Goal: Task Accomplishment & Management: Use online tool/utility

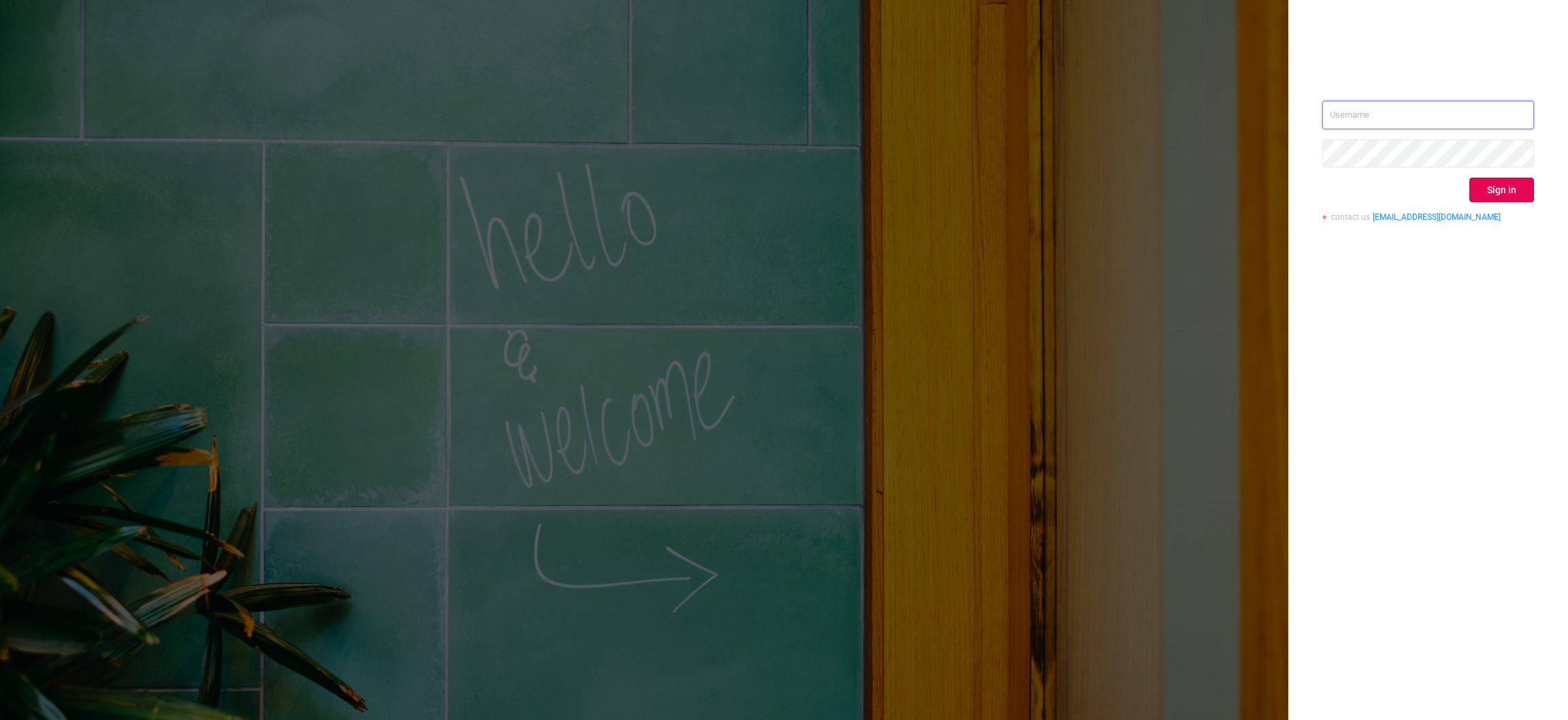
click at [1446, 117] on input "text" at bounding box center [1428, 115] width 211 height 29
type input "[EMAIL_ADDRESS][DOMAIN_NAME]"
click at [1496, 178] on button "Sign in" at bounding box center [1501, 190] width 64 height 25
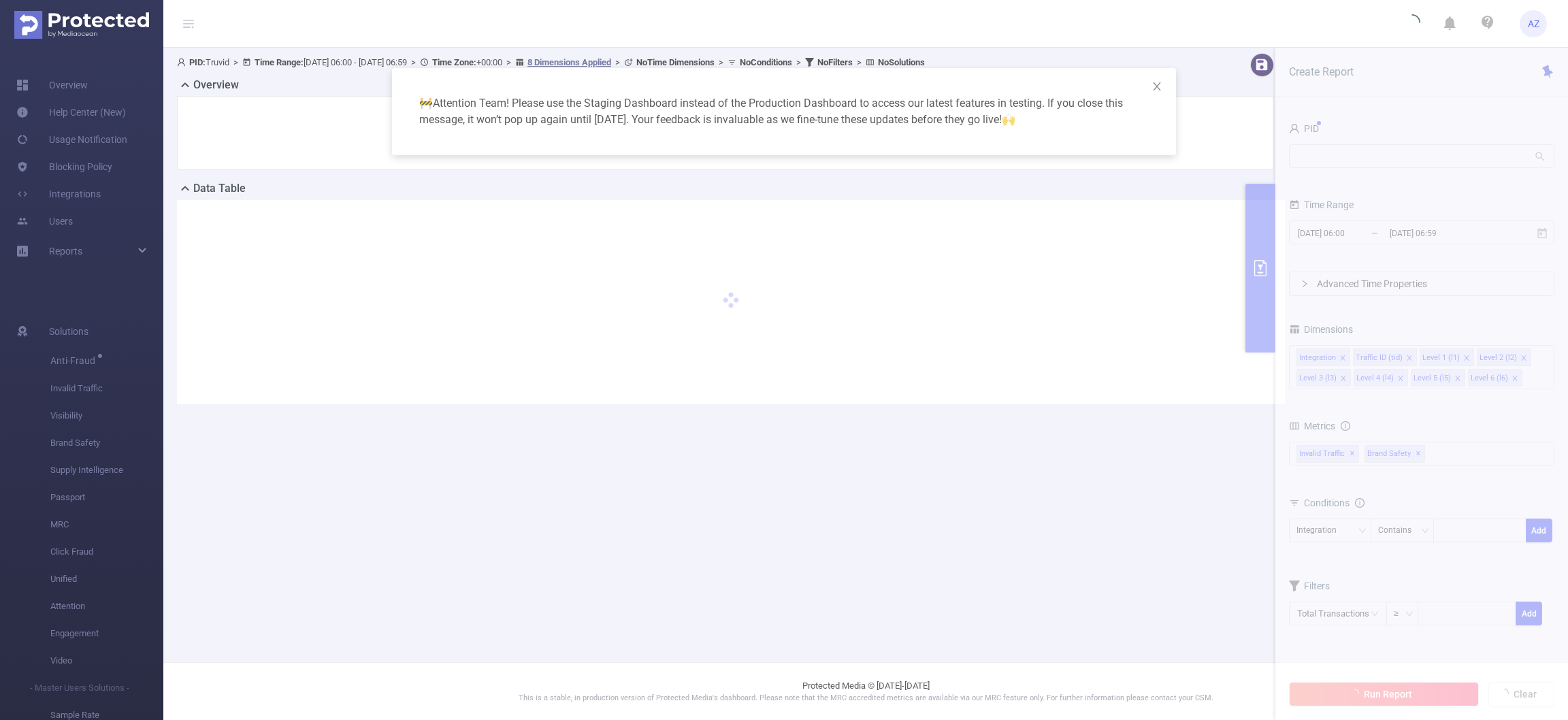
click at [1419, 224] on div "🚧 Attention Team! Please use the Staging Dashboard instead of the Production Da…" at bounding box center [784, 360] width 1568 height 720
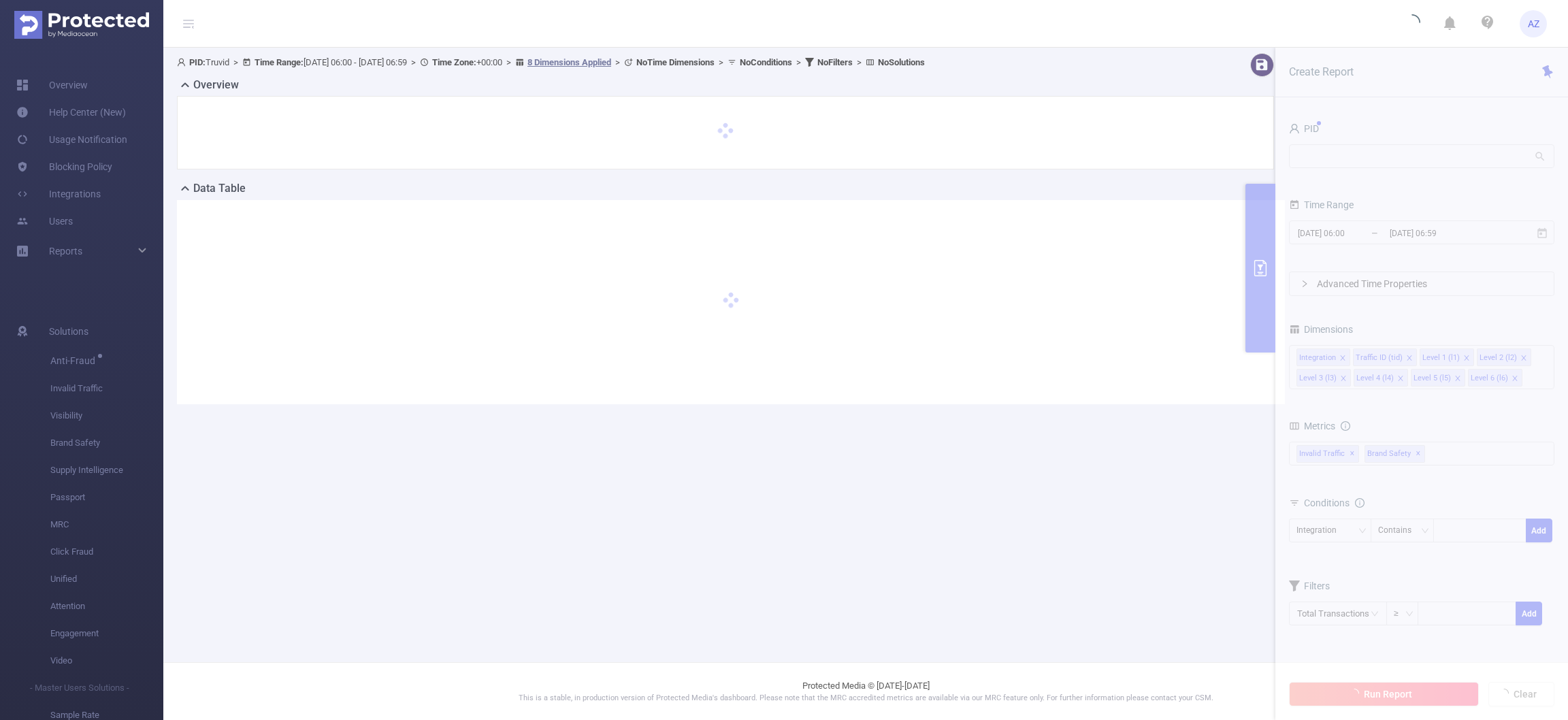
click at [1349, 167] on section "PID: Truvid > Time Range: [DATE] 06:00 - [DATE] 06:59 > Time Zone: +00:00 > 8 D…" at bounding box center [866, 239] width 1405 height 384
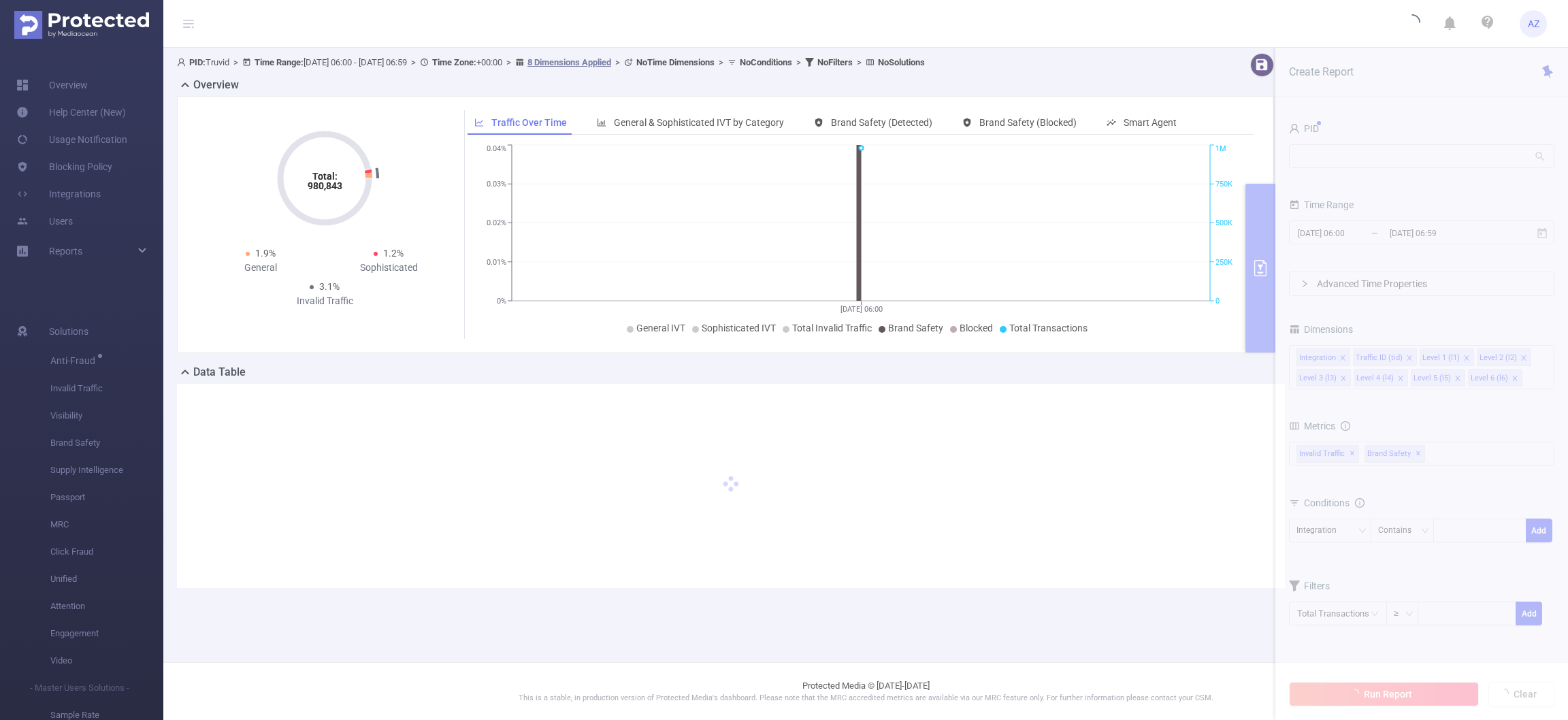
click at [1392, 170] on section "PID: Truvid > Time Range: [DATE] 06:00 - [DATE] 06:59 > Time Zone: +00:00 > 8 D…" at bounding box center [866, 331] width 1405 height 567
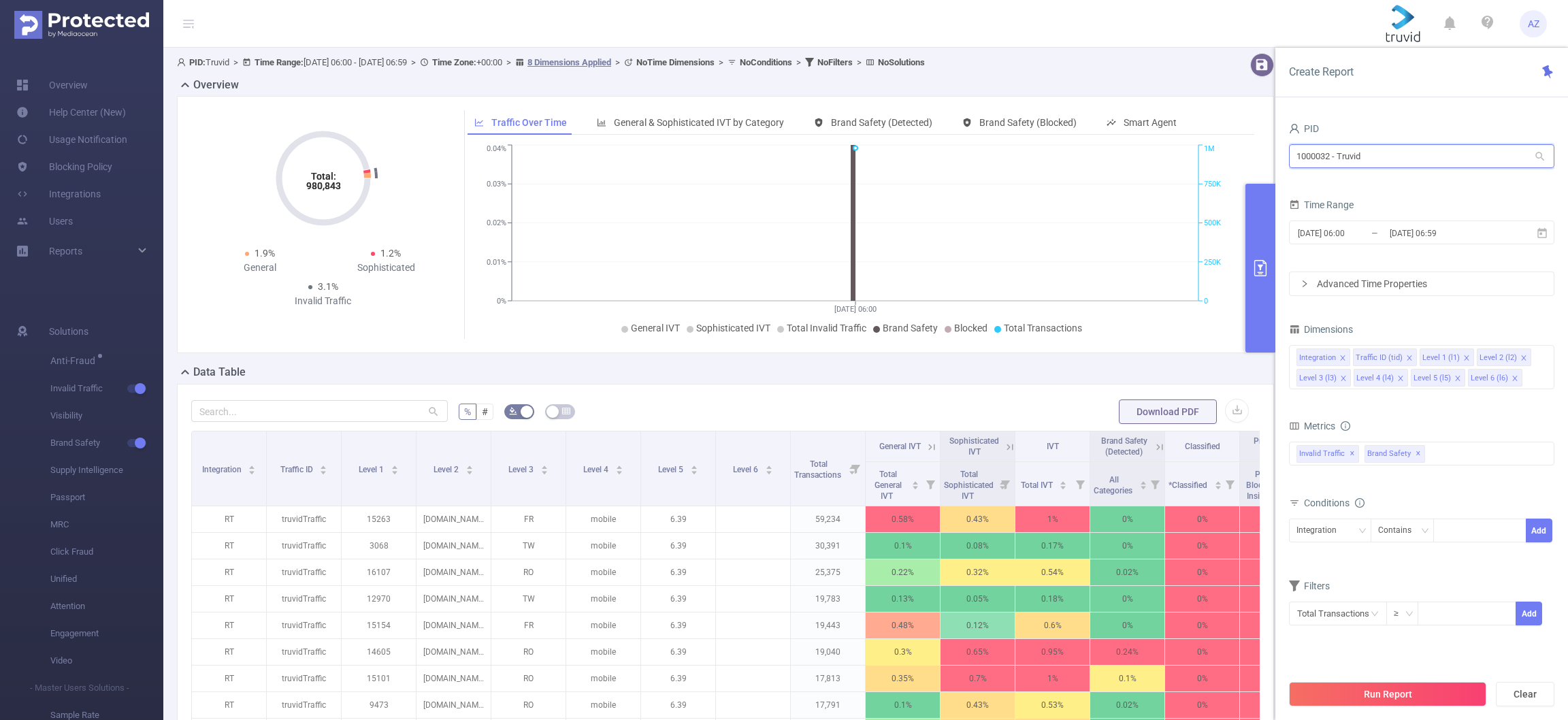
drag, startPoint x: 1396, startPoint y: 157, endPoint x: 1047, endPoint y: 139, distance: 349.5
click at [1047, 139] on section "PID: Truvid > Time Range: [DATE] 06:00 - [DATE] 06:59 > Time Zone: +00:00 > 8 D…" at bounding box center [866, 490] width 1405 height 885
type input "spring"
click at [1407, 188] on li "1000471 - SpringServe_PreBid 187M [3,317 rows]" at bounding box center [1421, 184] width 265 height 21
click at [1419, 233] on input "[DATE] 06:59" at bounding box center [1443, 233] width 110 height 18
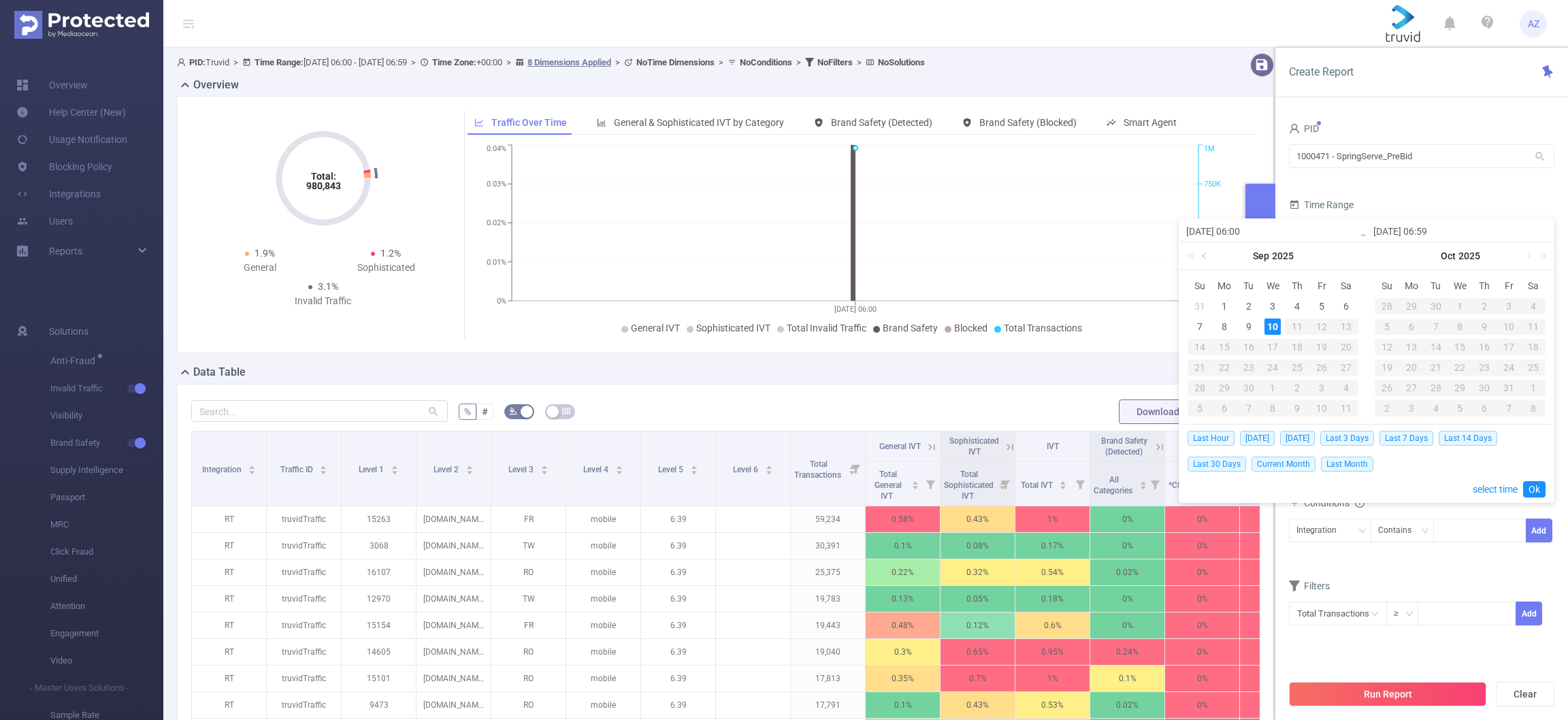
click at [1199, 255] on link at bounding box center [1205, 256] width 12 height 27
click at [1321, 304] on div "1" at bounding box center [1322, 306] width 17 height 17
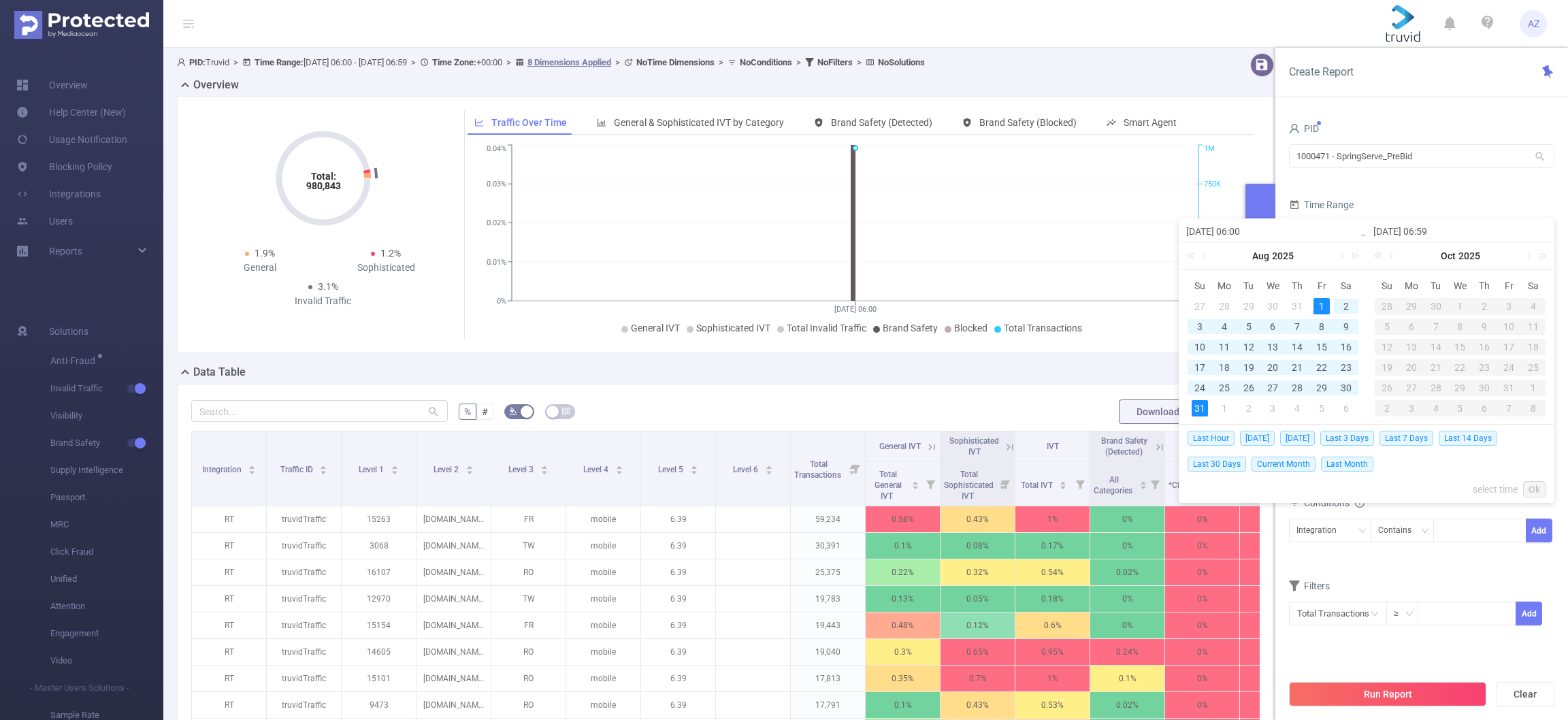
click at [1199, 415] on div "31" at bounding box center [1200, 408] width 17 height 17
type input "[DATE] 06:00"
type input "[DATE] 06:59"
type input "[DATE] 06:00"
type input "[DATE] 06:59"
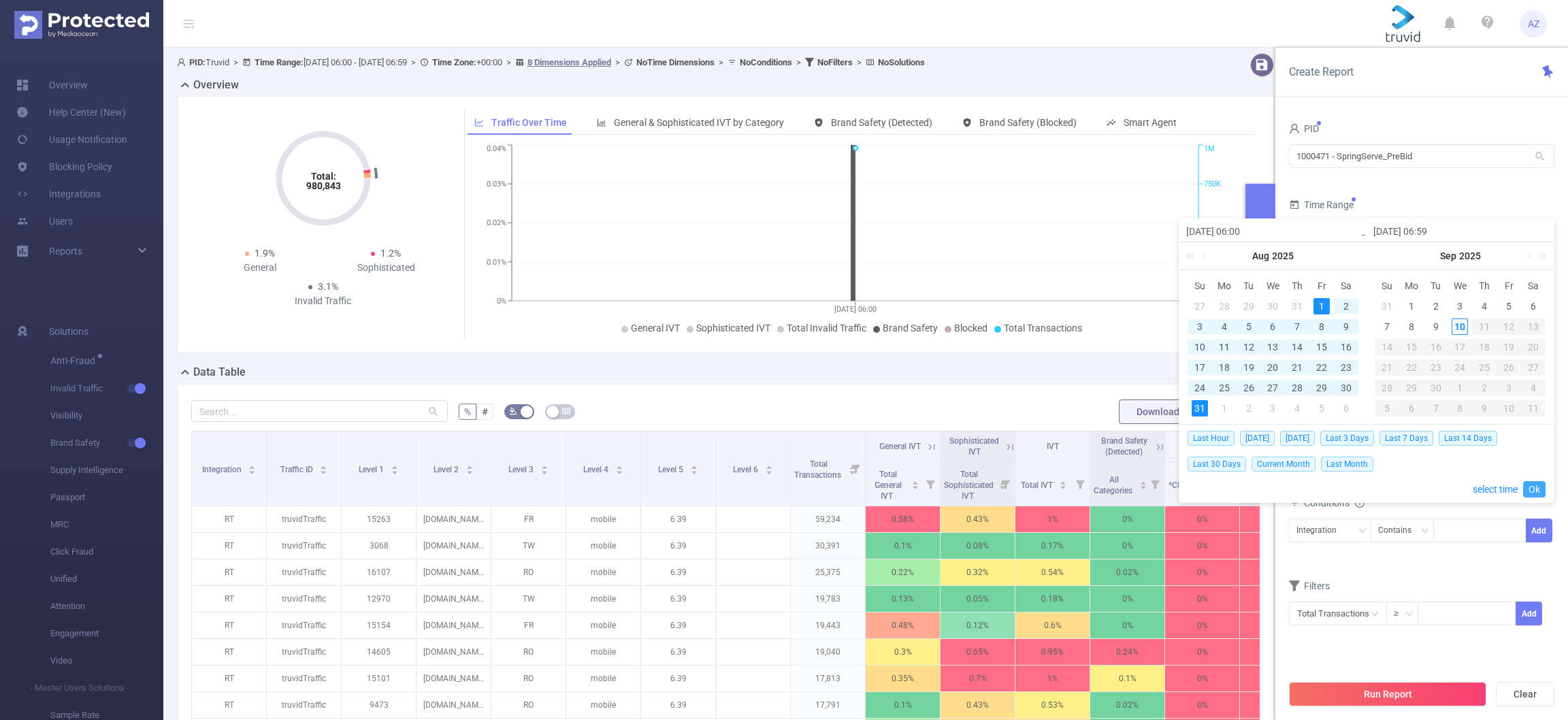
click at [1535, 489] on link "Ok" at bounding box center [1535, 490] width 22 height 17
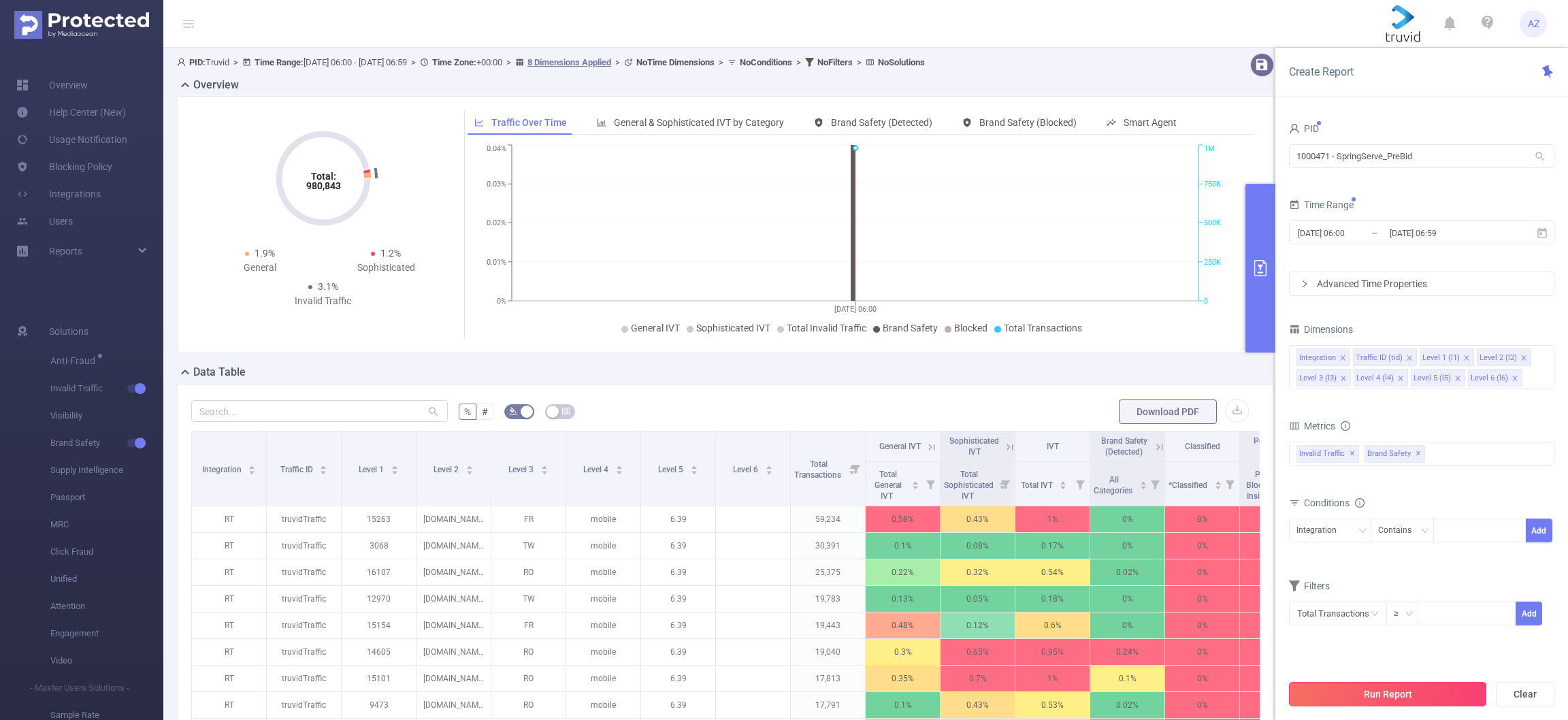
click at [1418, 695] on button "Run Report" at bounding box center [1388, 694] width 197 height 25
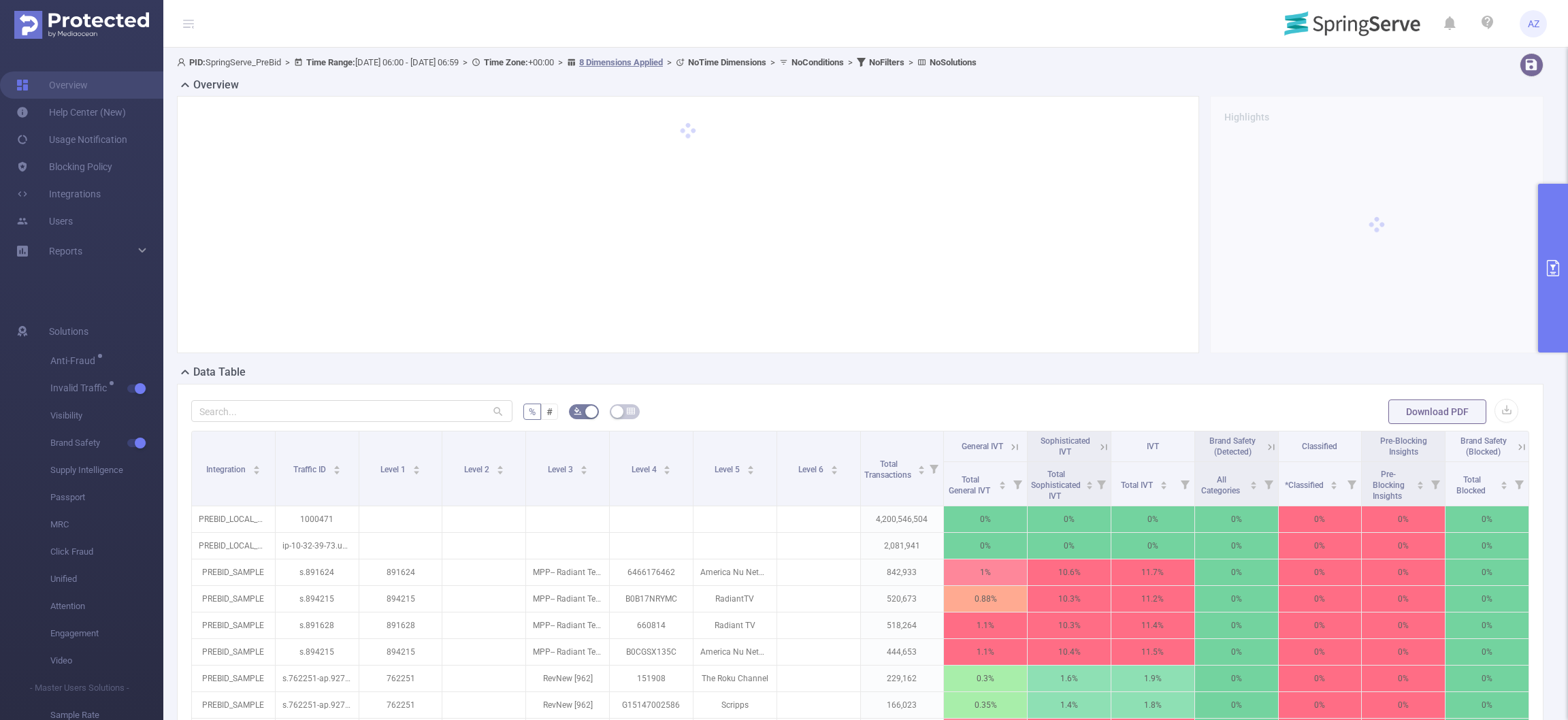
click at [1547, 216] on button "primary" at bounding box center [1554, 268] width 30 height 168
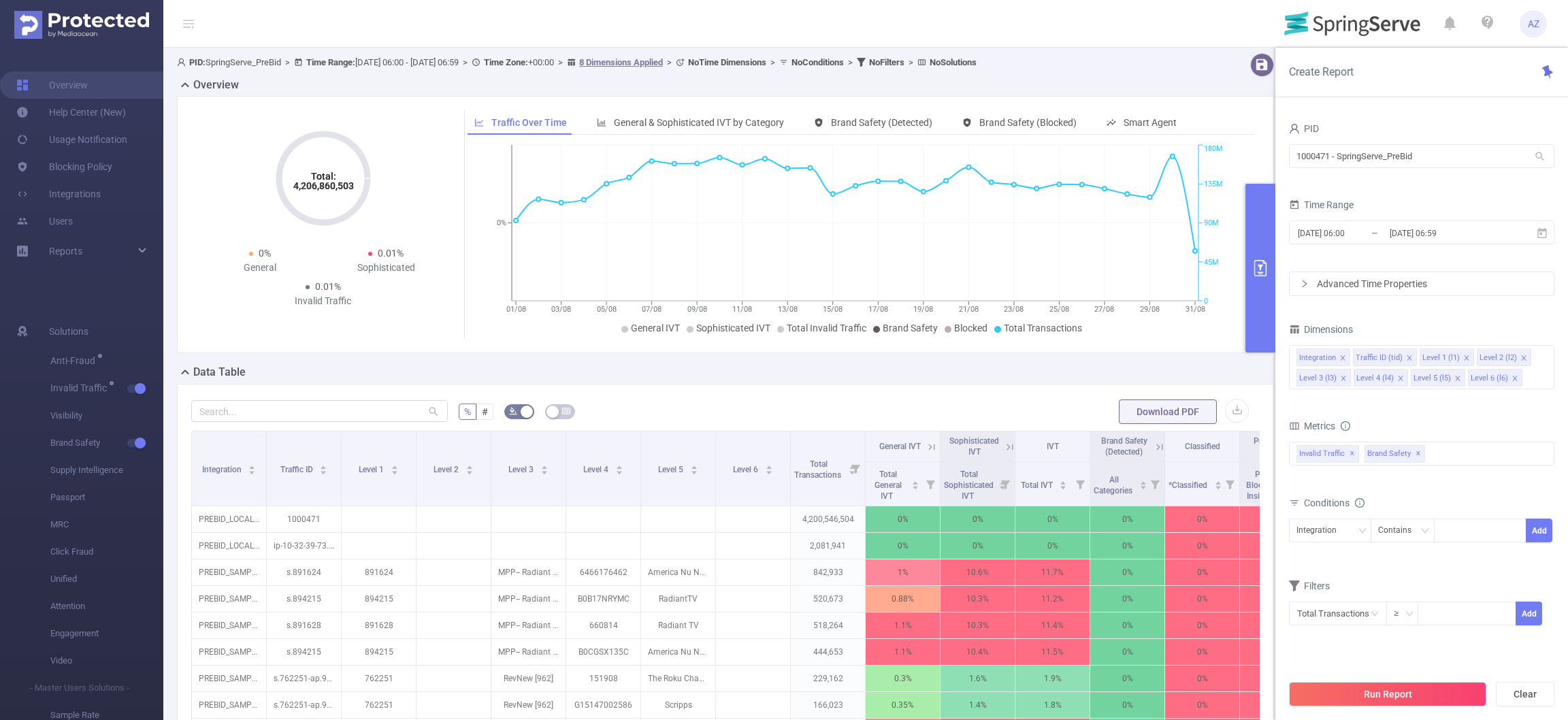
click at [1174, 27] on header "AZ" at bounding box center [784, 24] width 1568 height 48
click at [1155, 24] on header "AZ" at bounding box center [784, 24] width 1568 height 48
